Goal: Task Accomplishment & Management: Manage account settings

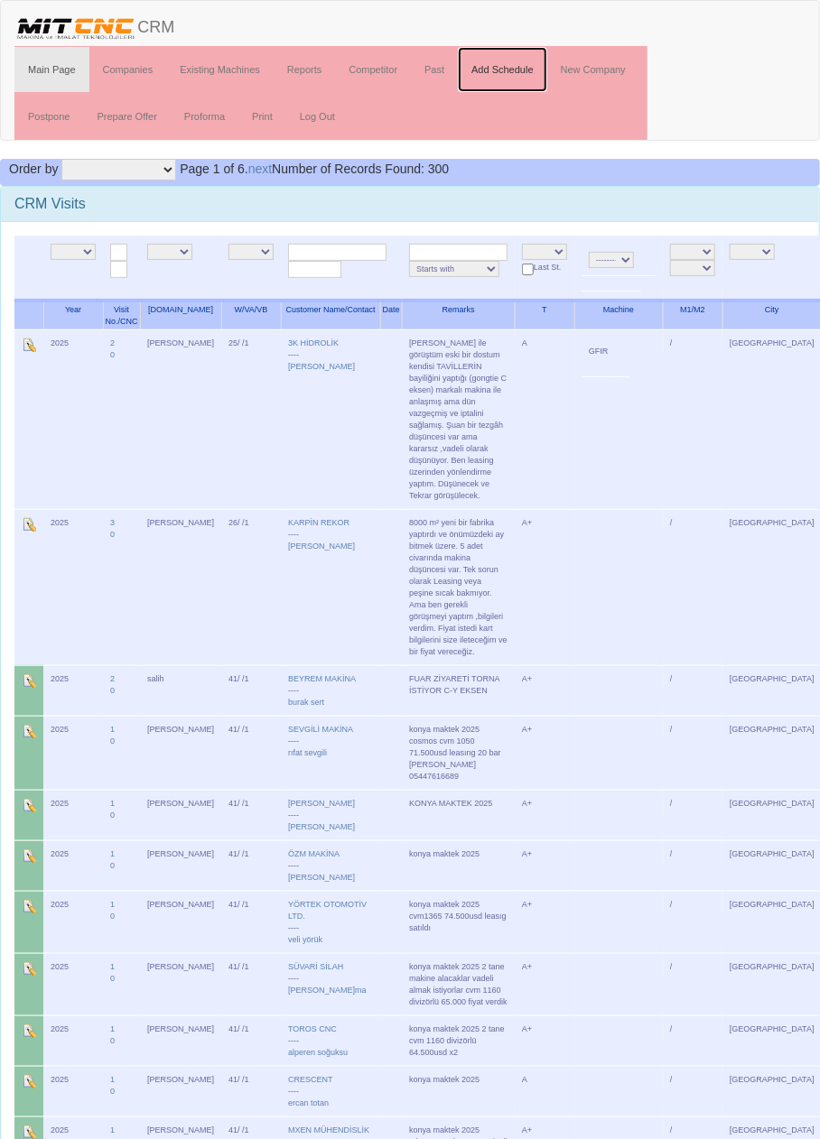
click at [520, 71] on link "Add Schedule" at bounding box center [502, 69] width 89 height 45
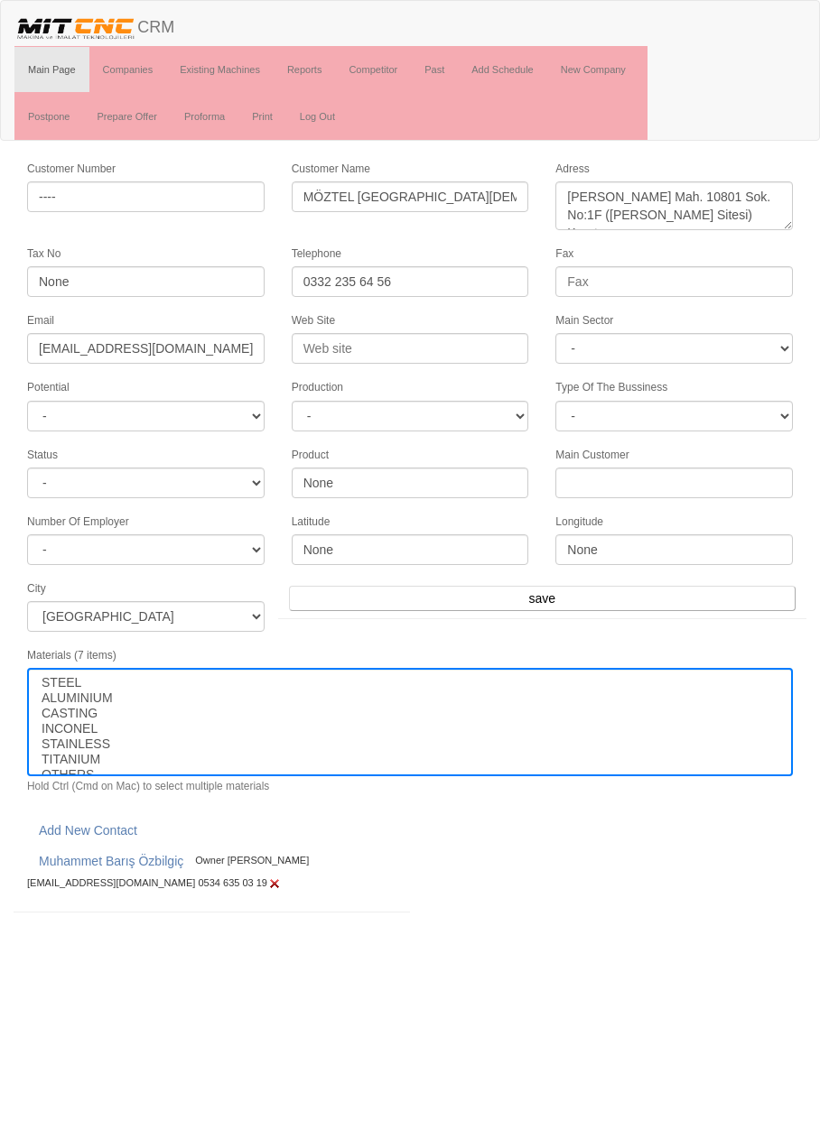
select select
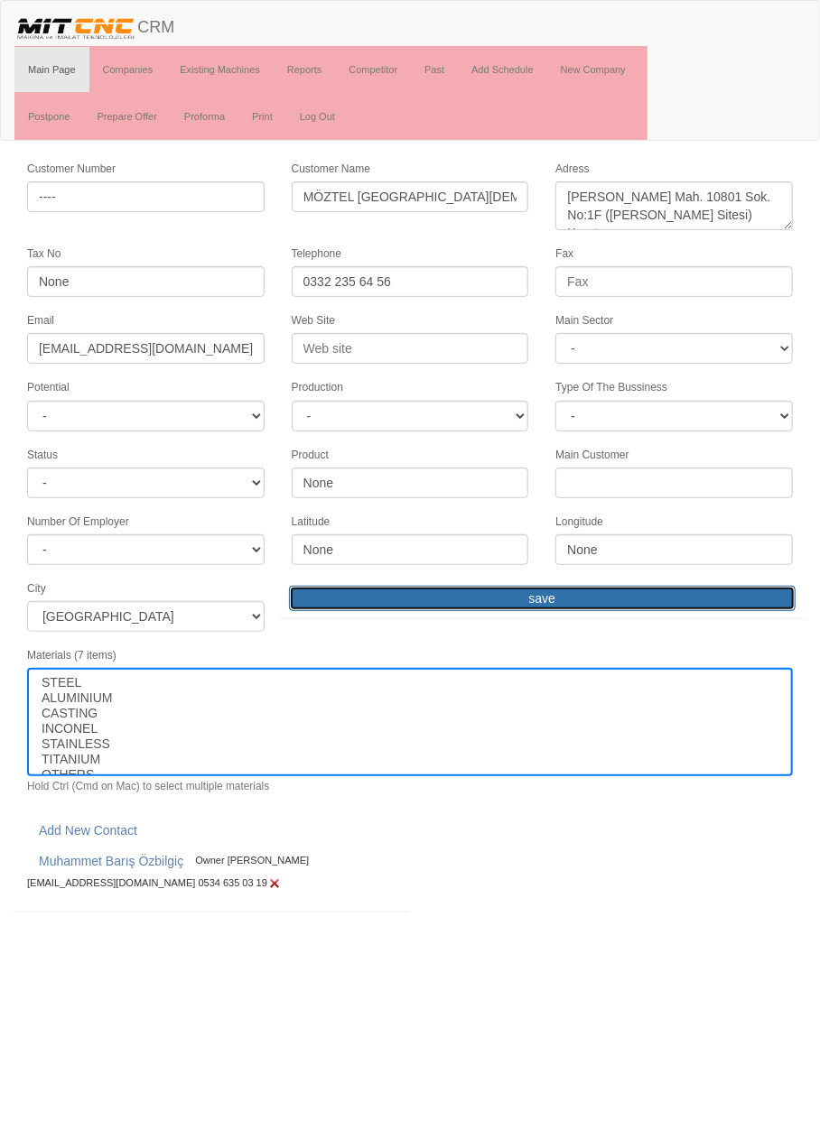
click at [605, 592] on input "save" at bounding box center [542, 598] width 506 height 25
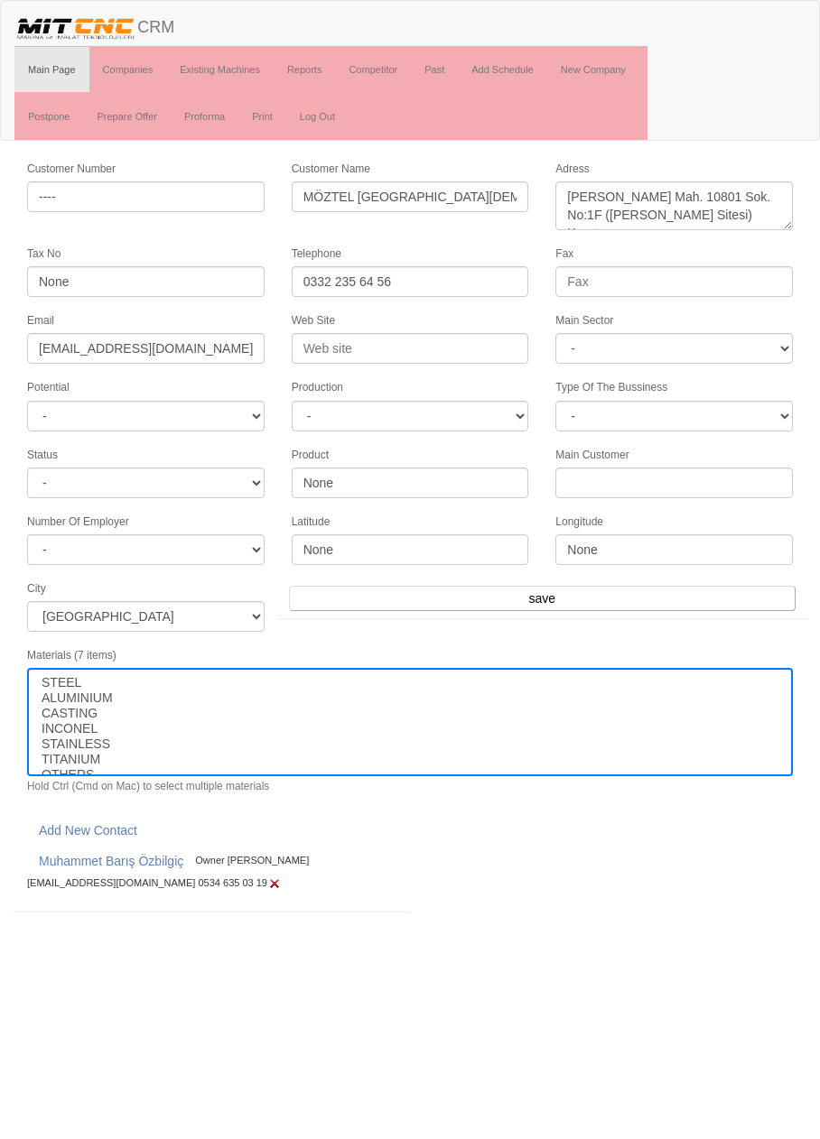
select select
click at [438, 68] on link "Past" at bounding box center [434, 69] width 47 height 45
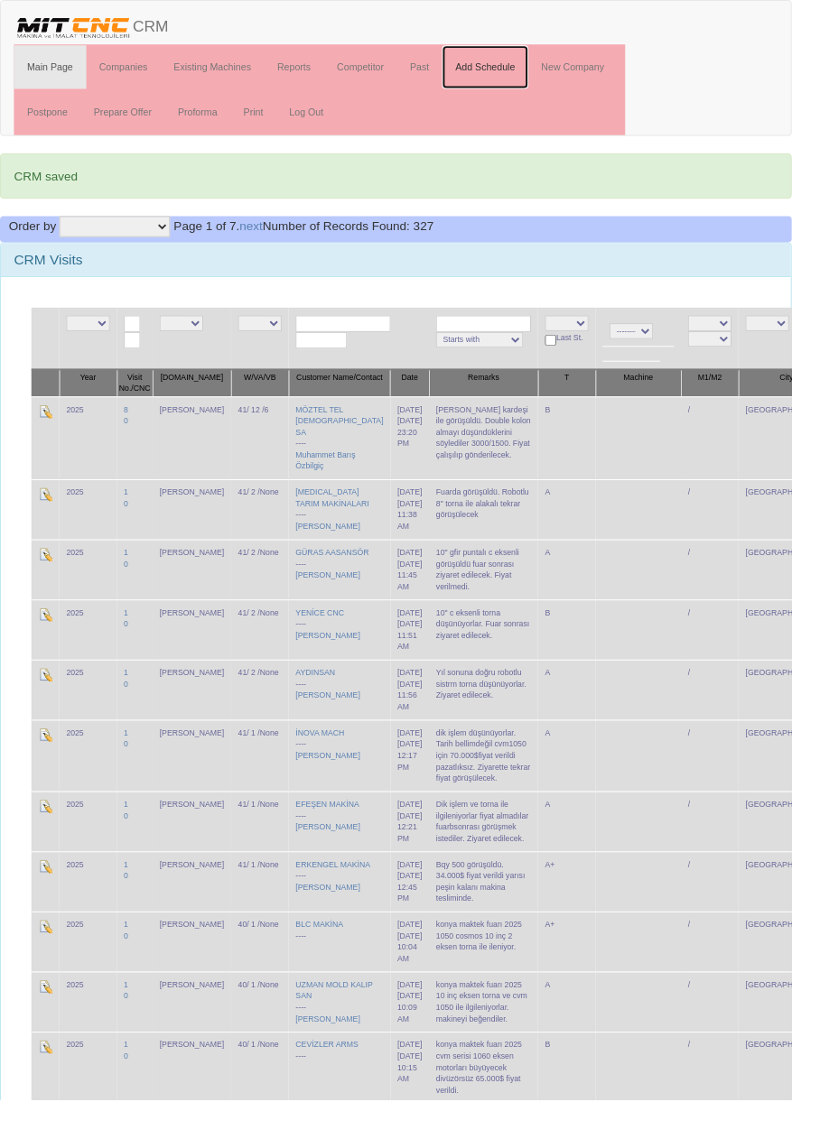
click at [515, 73] on link "Add Schedule" at bounding box center [502, 69] width 89 height 45
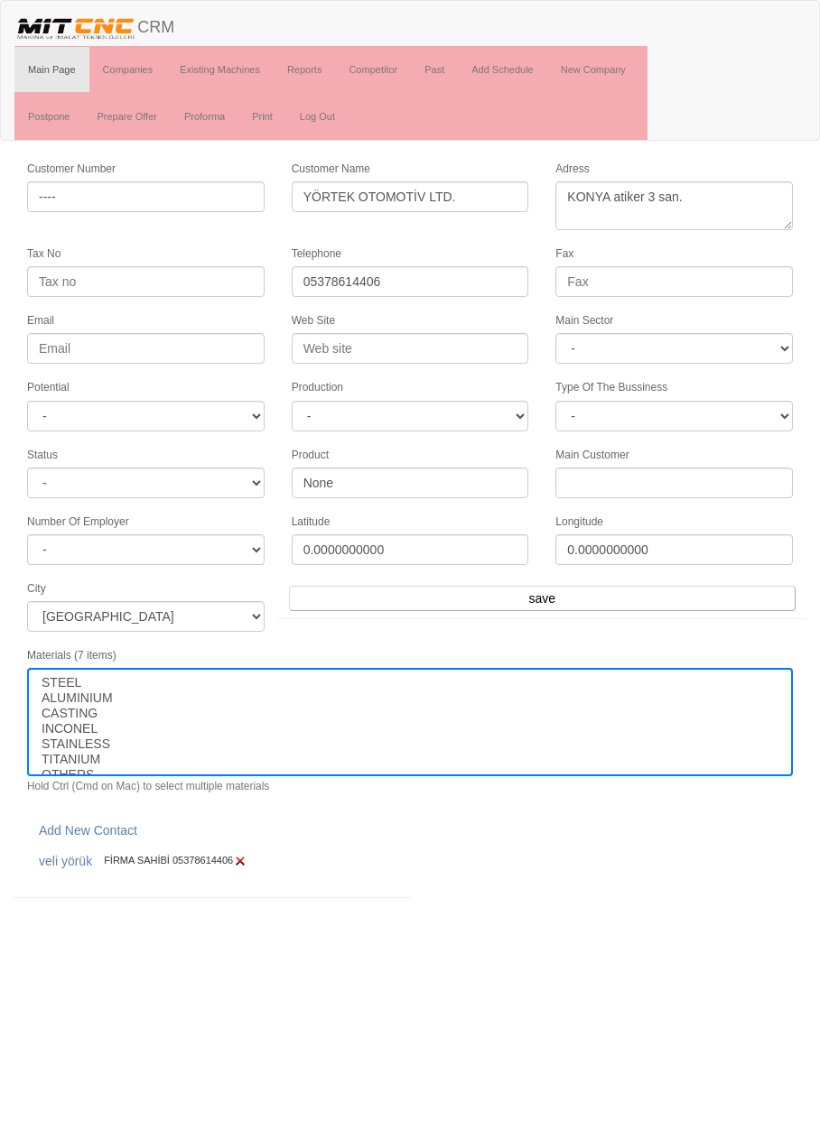
select select
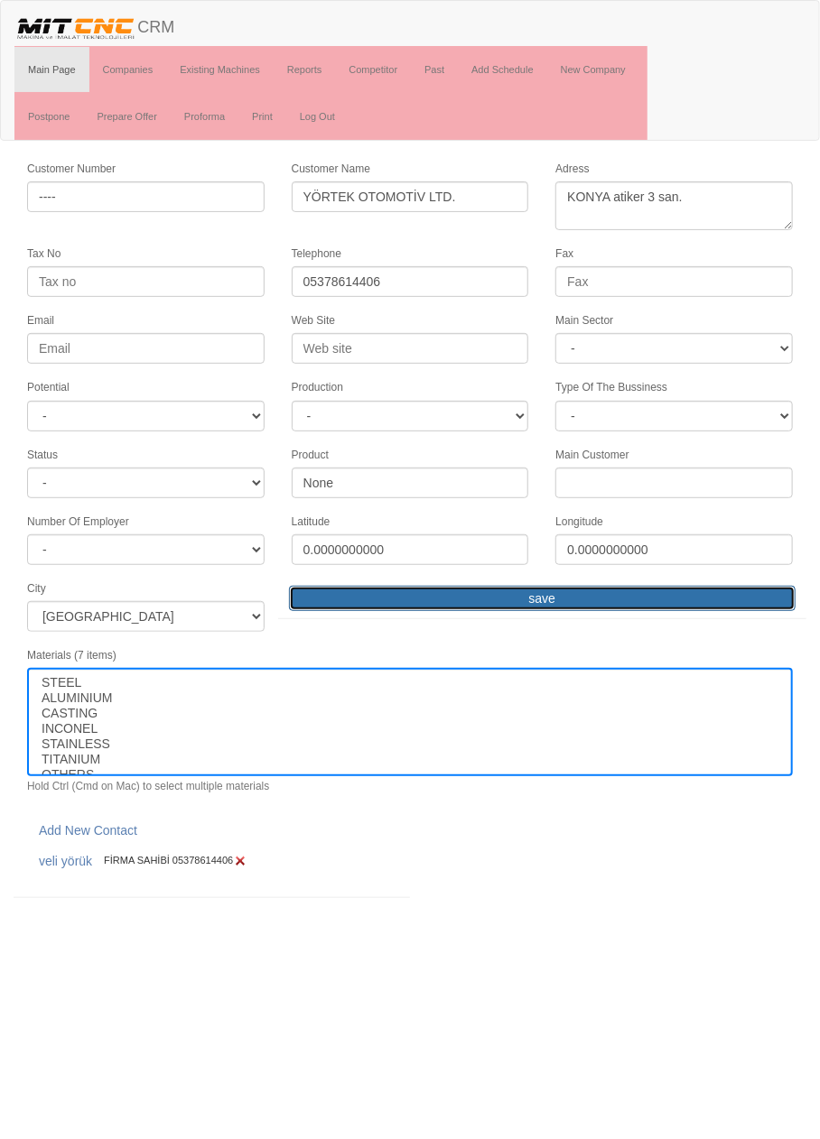
click at [697, 589] on input "save" at bounding box center [542, 598] width 506 height 25
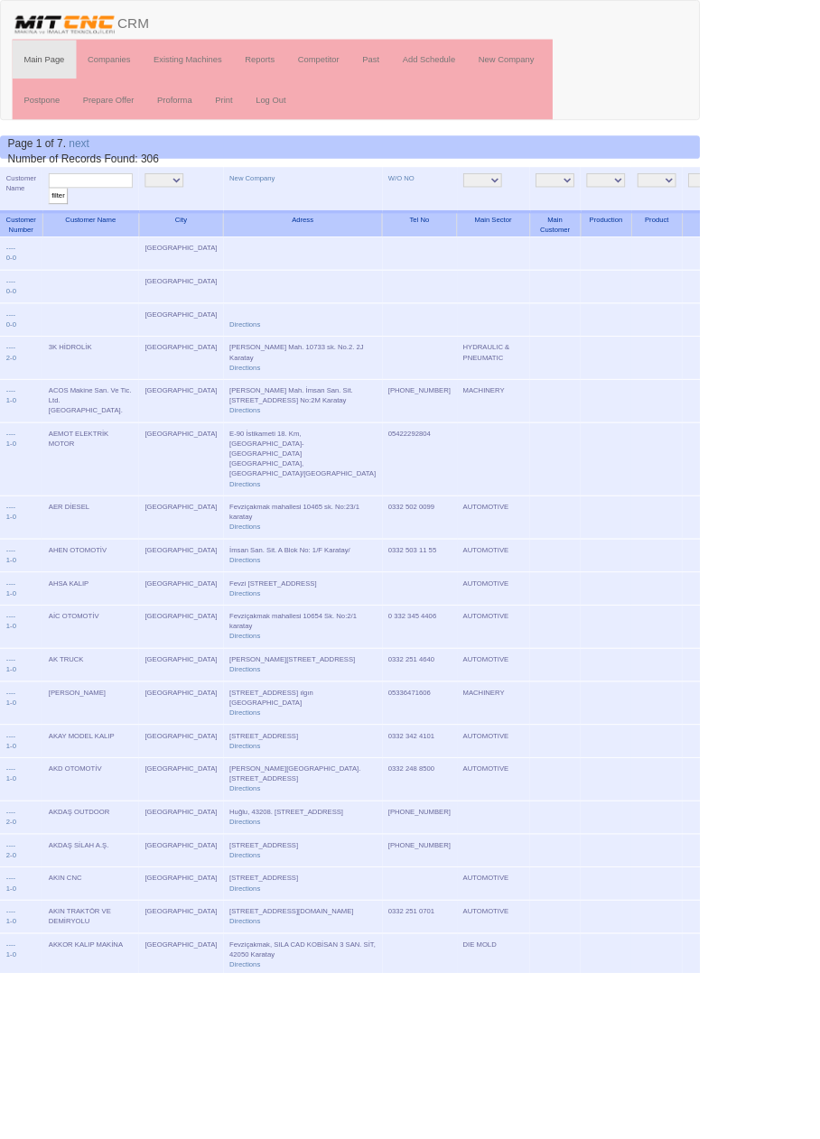
click at [124, 211] on input "text" at bounding box center [106, 211] width 98 height 17
click at [521, 67] on link "Add Schedule" at bounding box center [502, 69] width 89 height 45
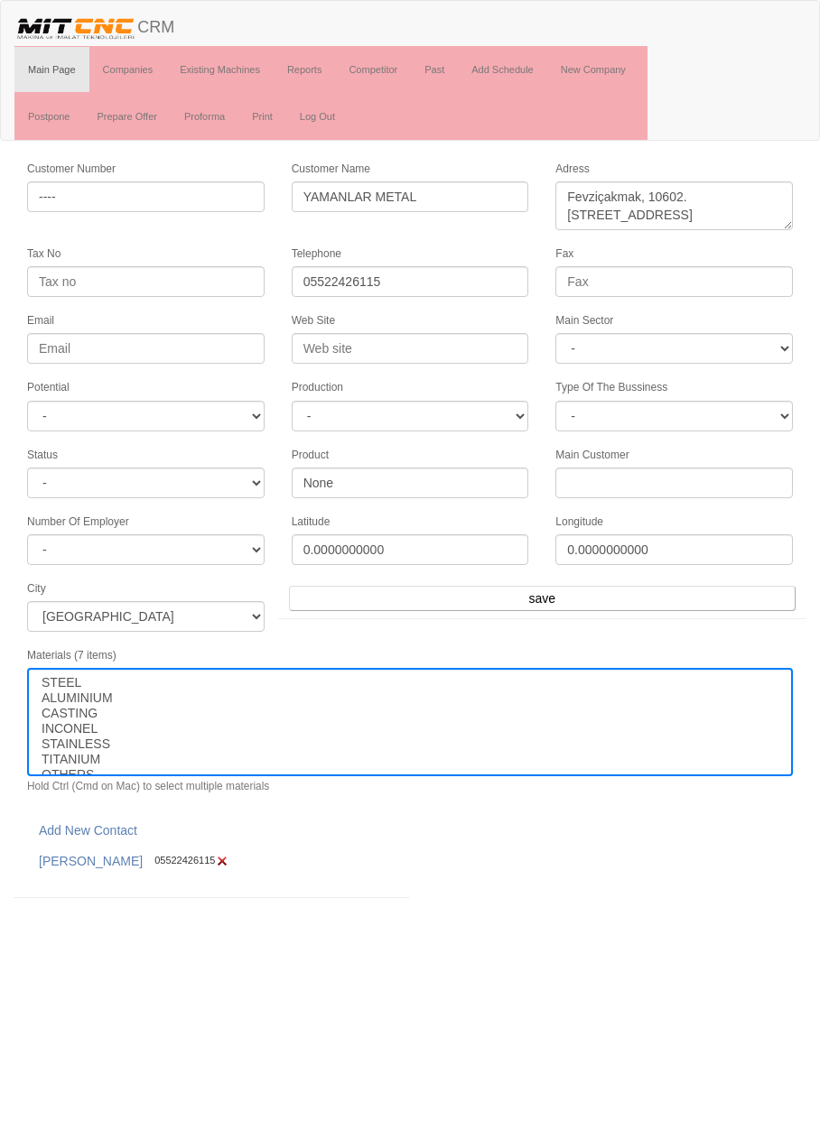
select select
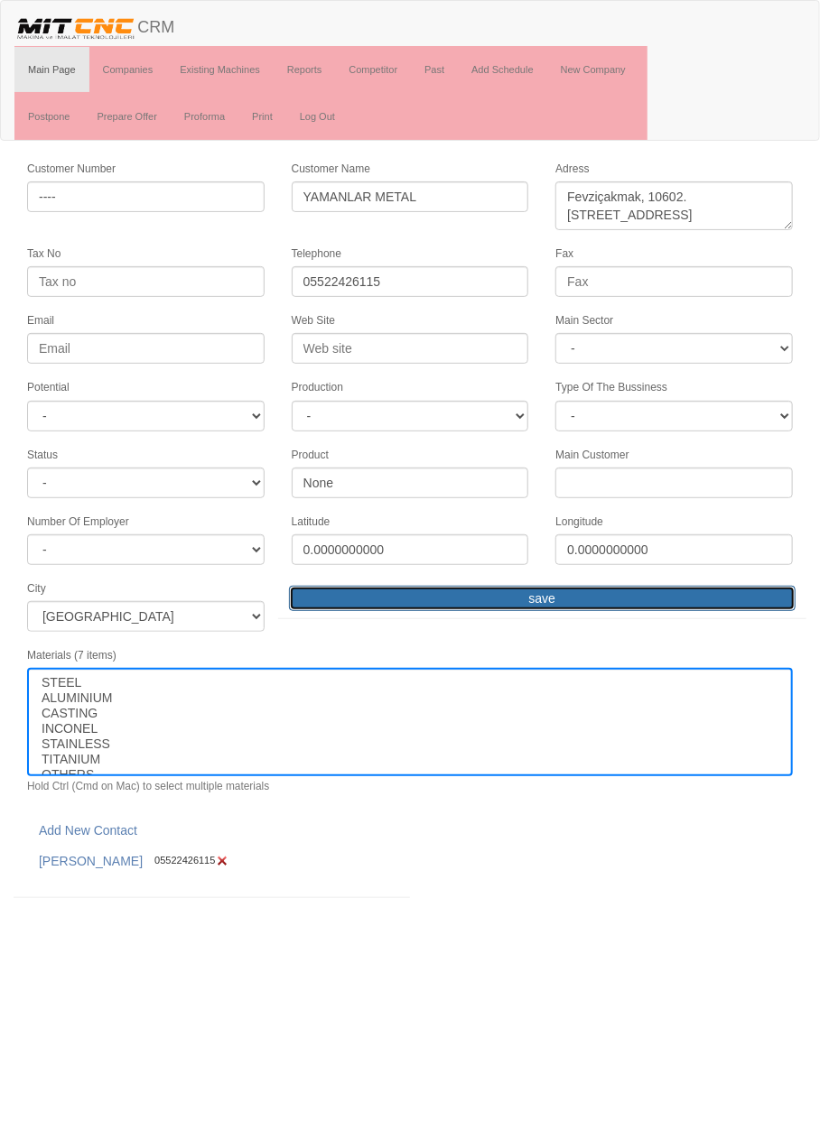
click at [654, 586] on input "save" at bounding box center [542, 598] width 506 height 25
